Goal: Communication & Community: Connect with others

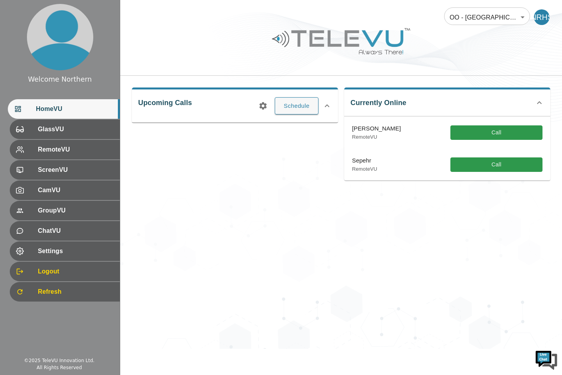
click at [99, 248] on span "Settings" at bounding box center [76, 250] width 76 height 9
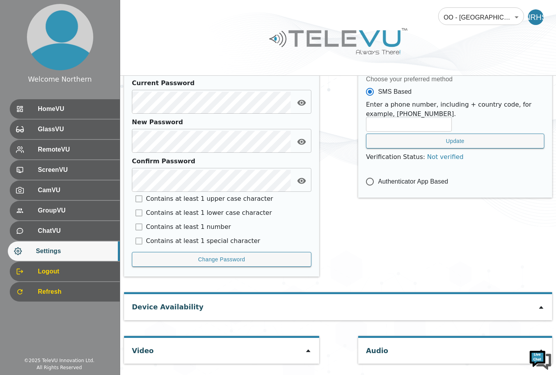
scroll to position [317, 0]
click at [538, 306] on icon at bounding box center [541, 307] width 6 height 6
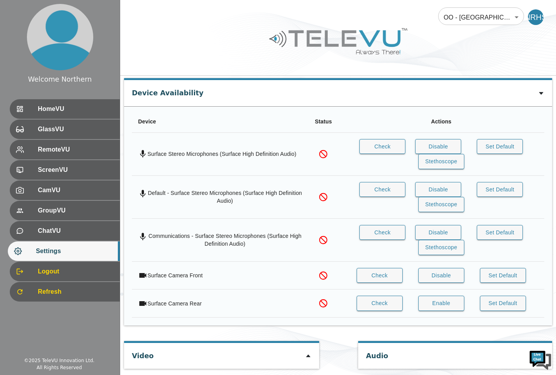
scroll to position [536, 0]
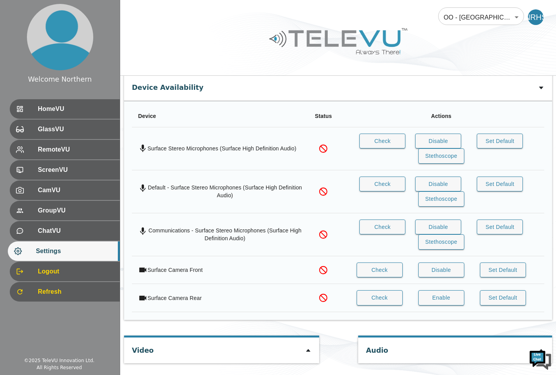
click at [308, 350] on icon at bounding box center [308, 350] width 6 height 6
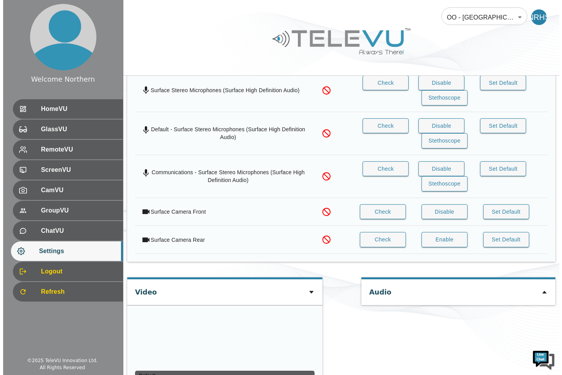
scroll to position [646, 0]
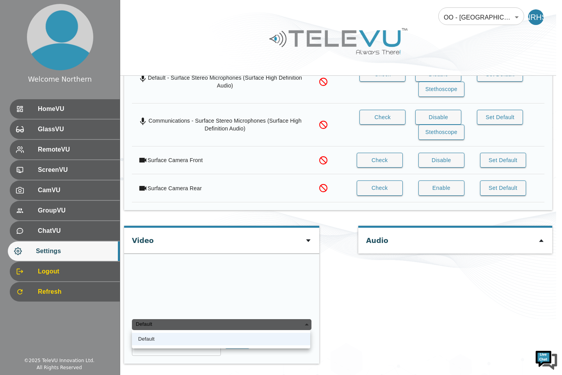
click at [297, 323] on div "Default" at bounding box center [221, 324] width 179 height 11
type input "0134c0d52c73a42813a8211a9e116afb8389ff942a2f648244cefca596c3594b"
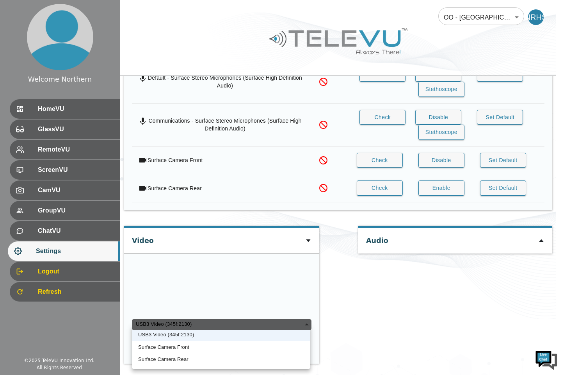
click at [362, 305] on div at bounding box center [281, 187] width 562 height 375
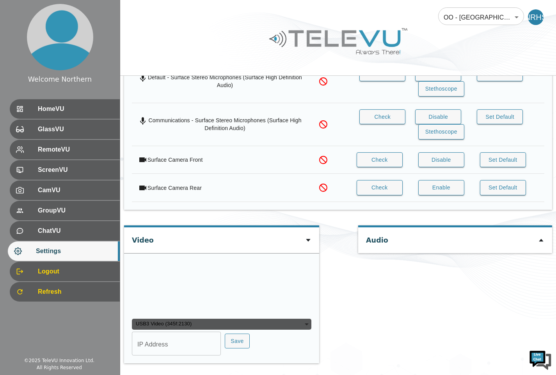
scroll to position [721, 0]
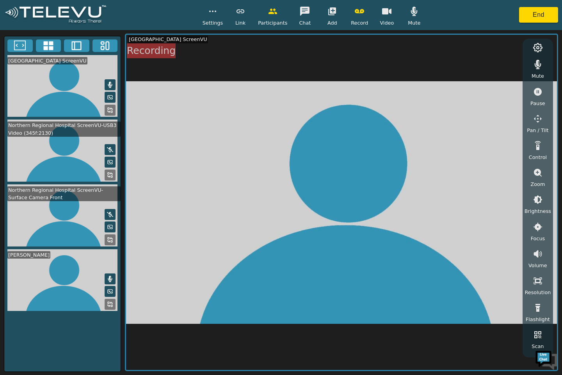
click at [411, 13] on icon "button" at bounding box center [414, 11] width 7 height 9
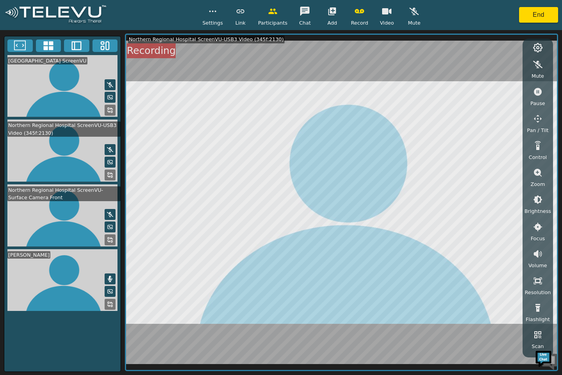
click at [415, 14] on icon "button" at bounding box center [413, 11] width 9 height 9
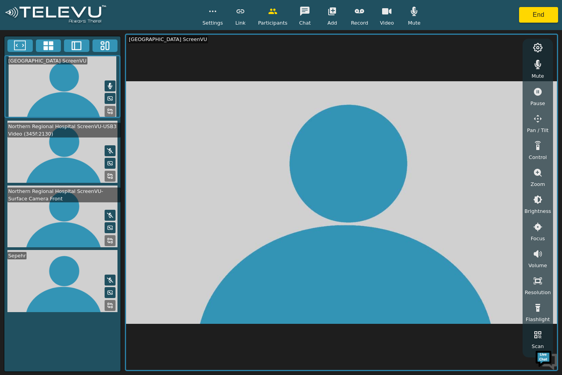
click at [108, 179] on icon at bounding box center [110, 176] width 6 height 6
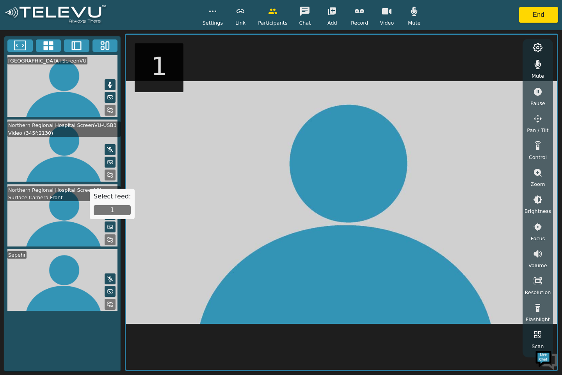
click at [106, 215] on button "1" at bounding box center [112, 210] width 37 height 10
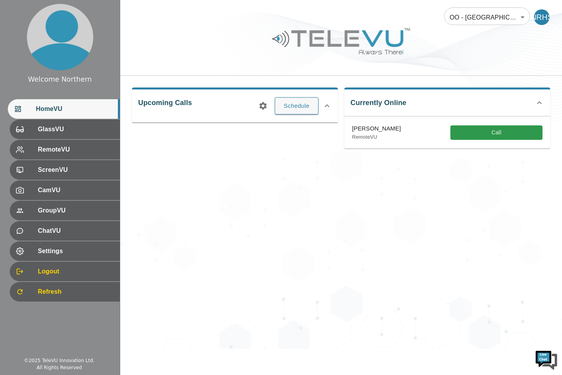
click at [542, 362] on img at bounding box center [546, 358] width 23 height 23
